Goal: Task Accomplishment & Management: Complete application form

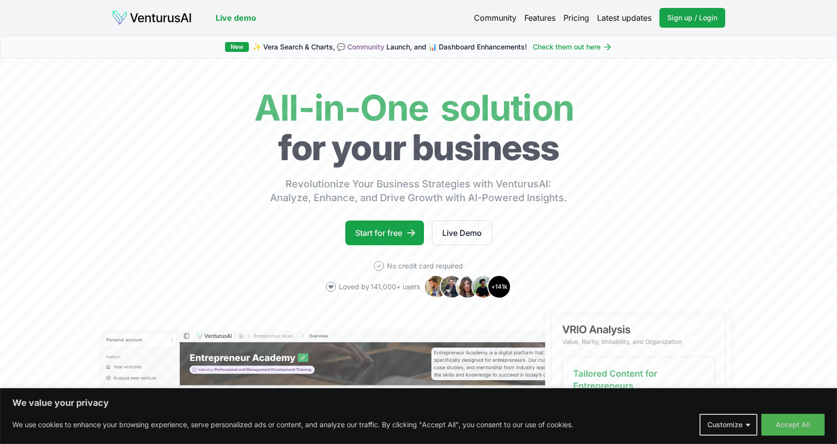
click at [570, 49] on link "Check them out here" at bounding box center [573, 47] width 80 height 10
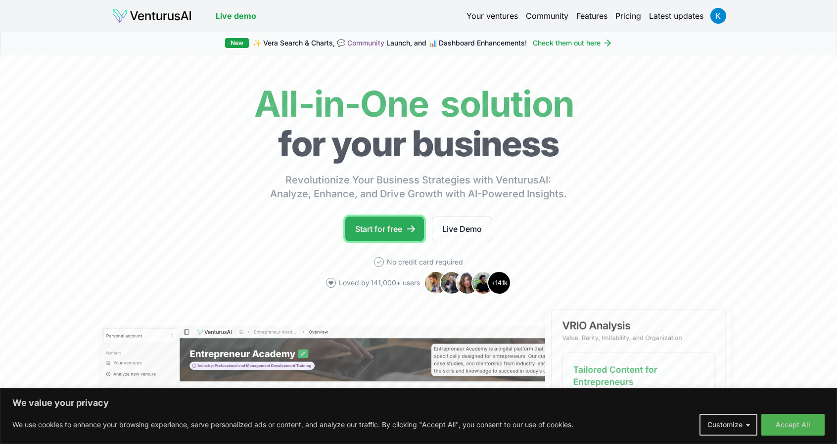
click at [384, 226] on link "Start for free" at bounding box center [384, 229] width 79 height 25
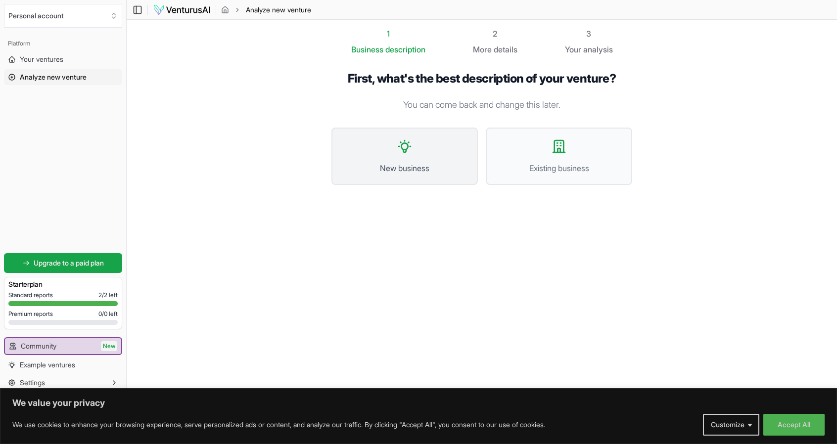
click at [409, 167] on span "New business" at bounding box center [404, 168] width 125 height 12
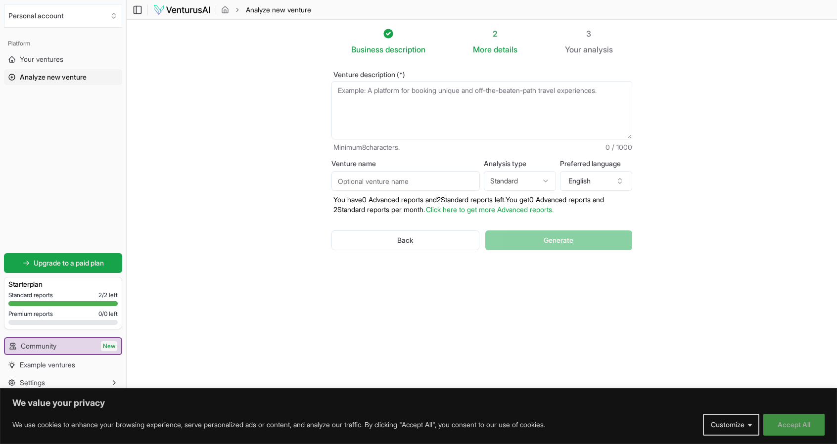
click at [807, 418] on button "Accept All" at bounding box center [793, 425] width 61 height 22
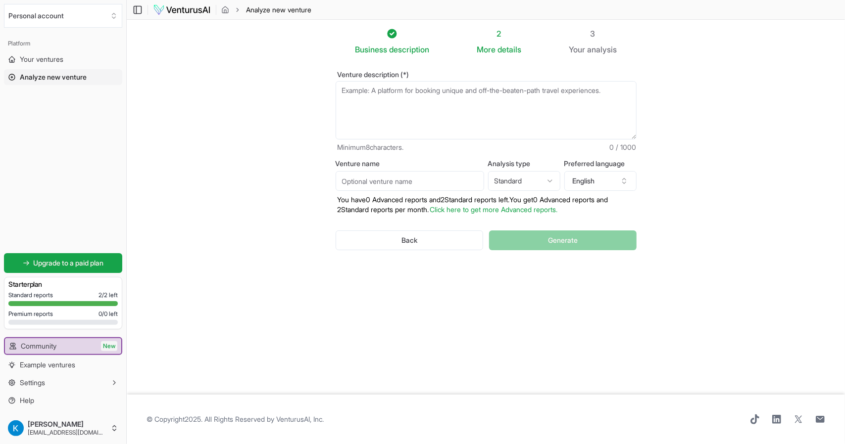
click at [396, 373] on div "Business description 2 More details 3 Your analysis Venture description (*) Min…" at bounding box center [486, 206] width 332 height 356
